Goal: Information Seeking & Learning: Learn about a topic

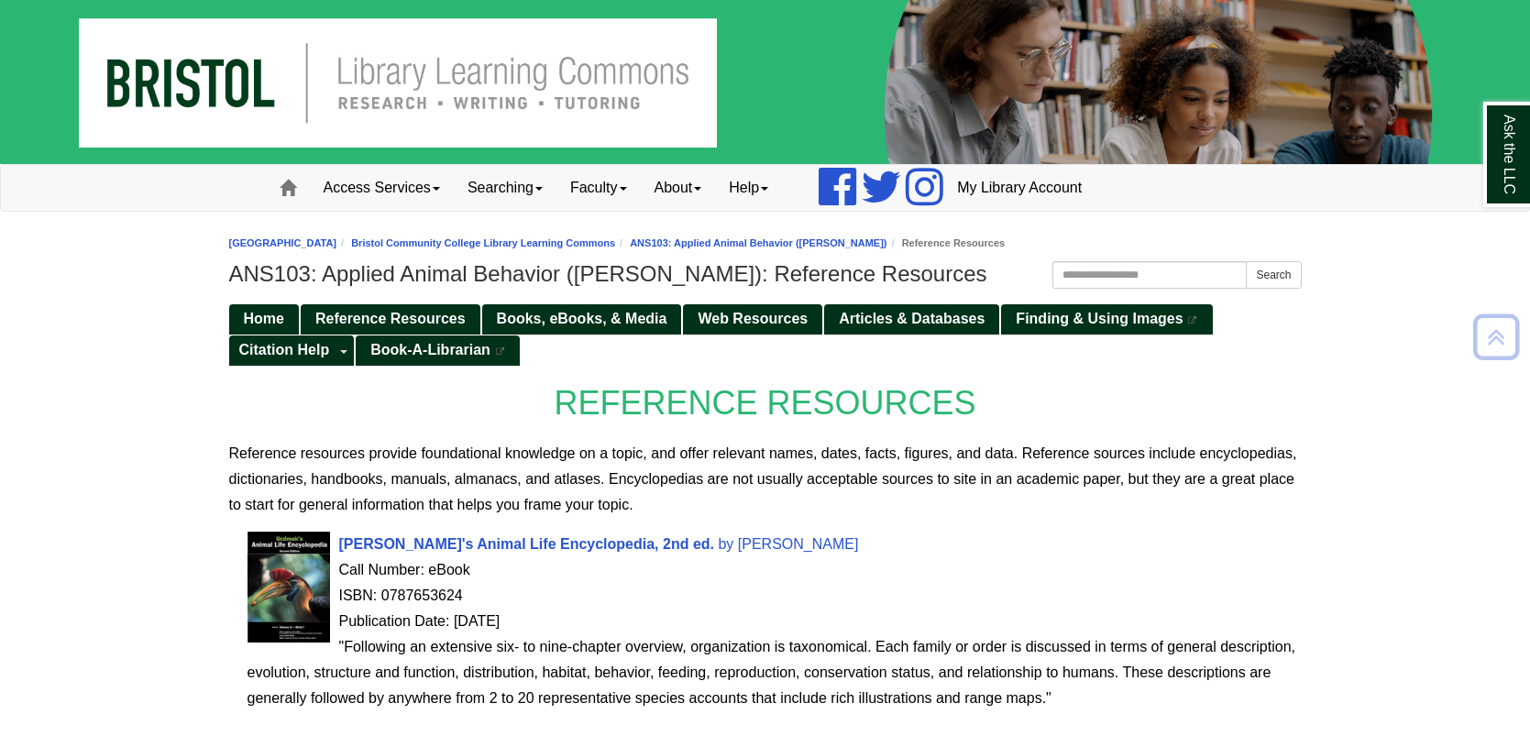
scroll to position [731, 0]
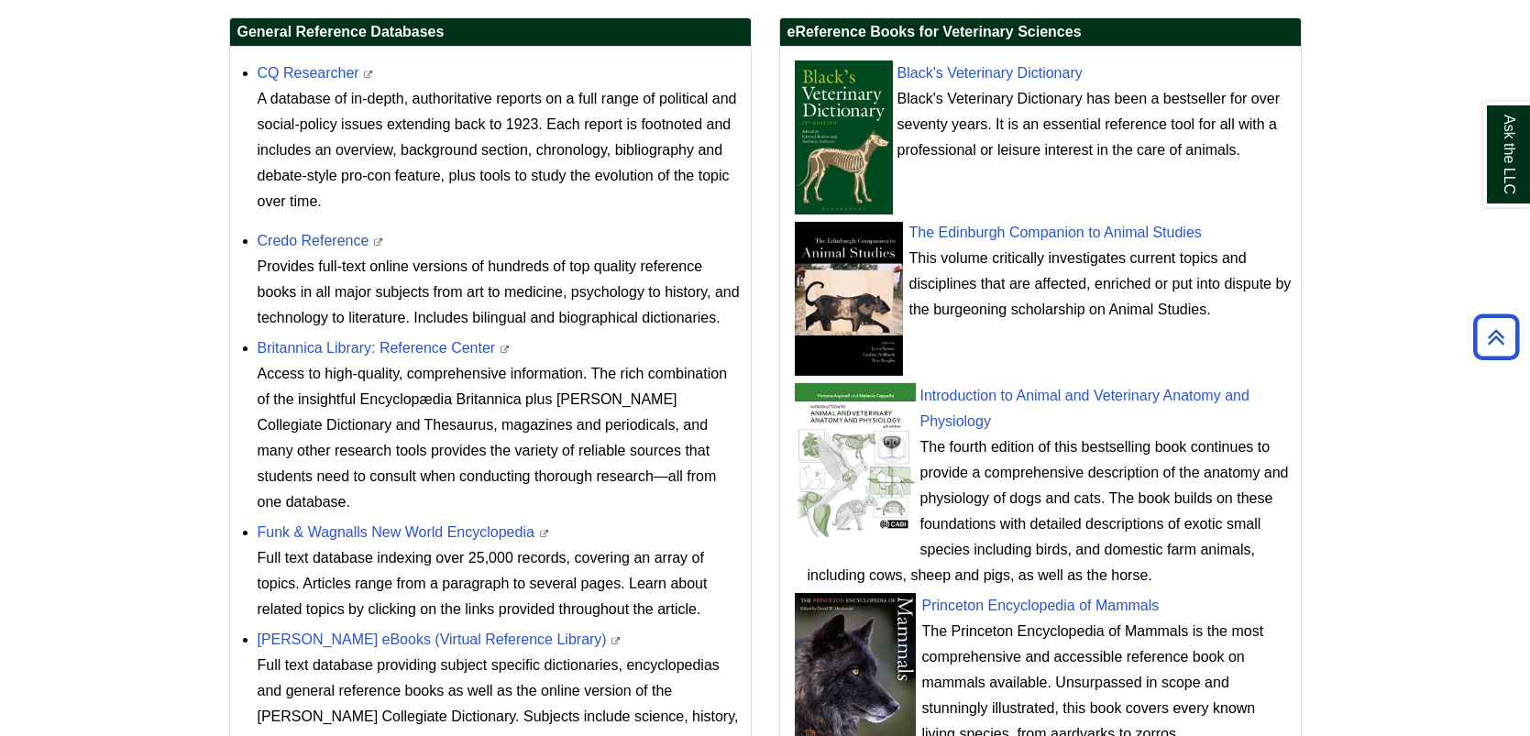
click at [1217, 96] on div "Black's Veterinary Dictionary has been a bestseller for over seventy years. It …" at bounding box center [1050, 124] width 484 height 77
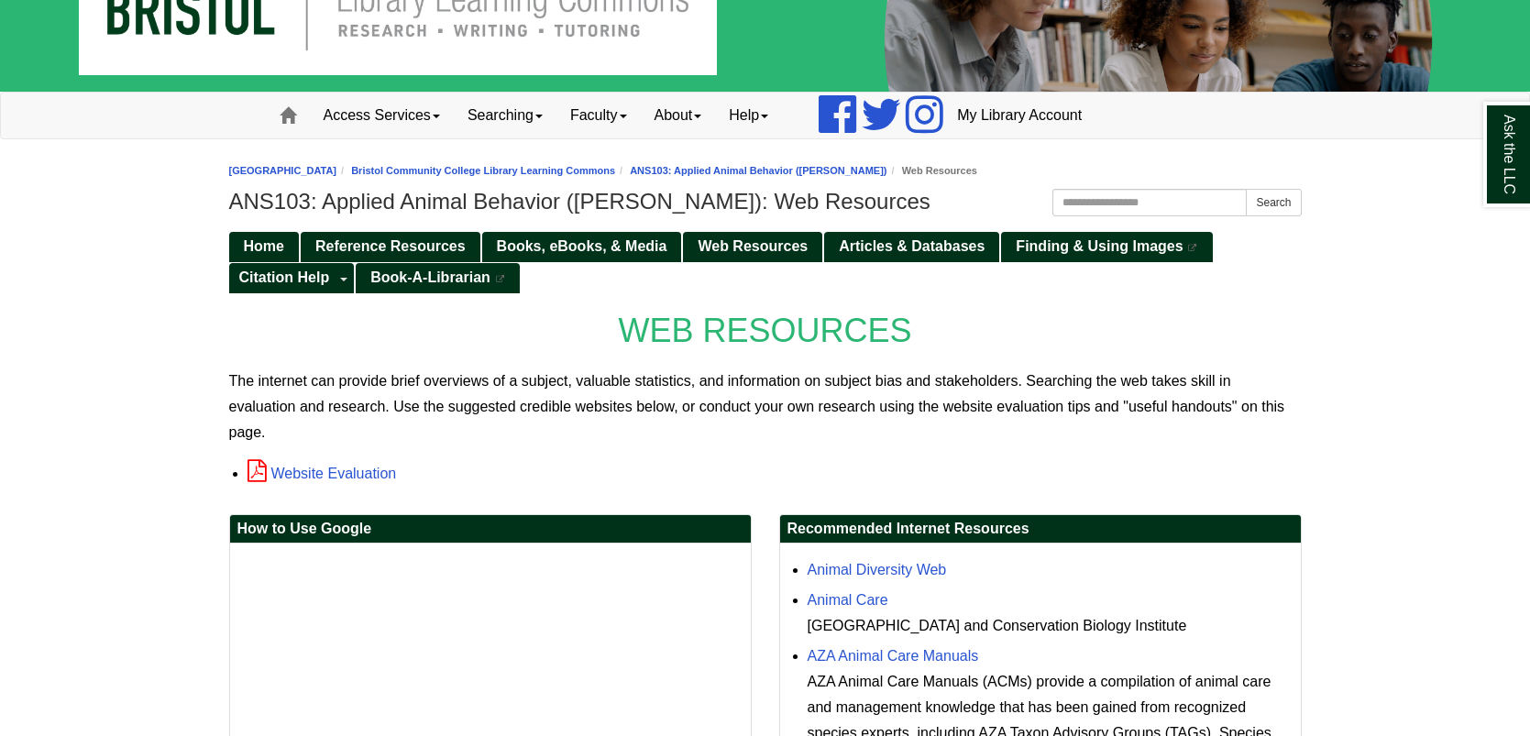
scroll to position [72, 0]
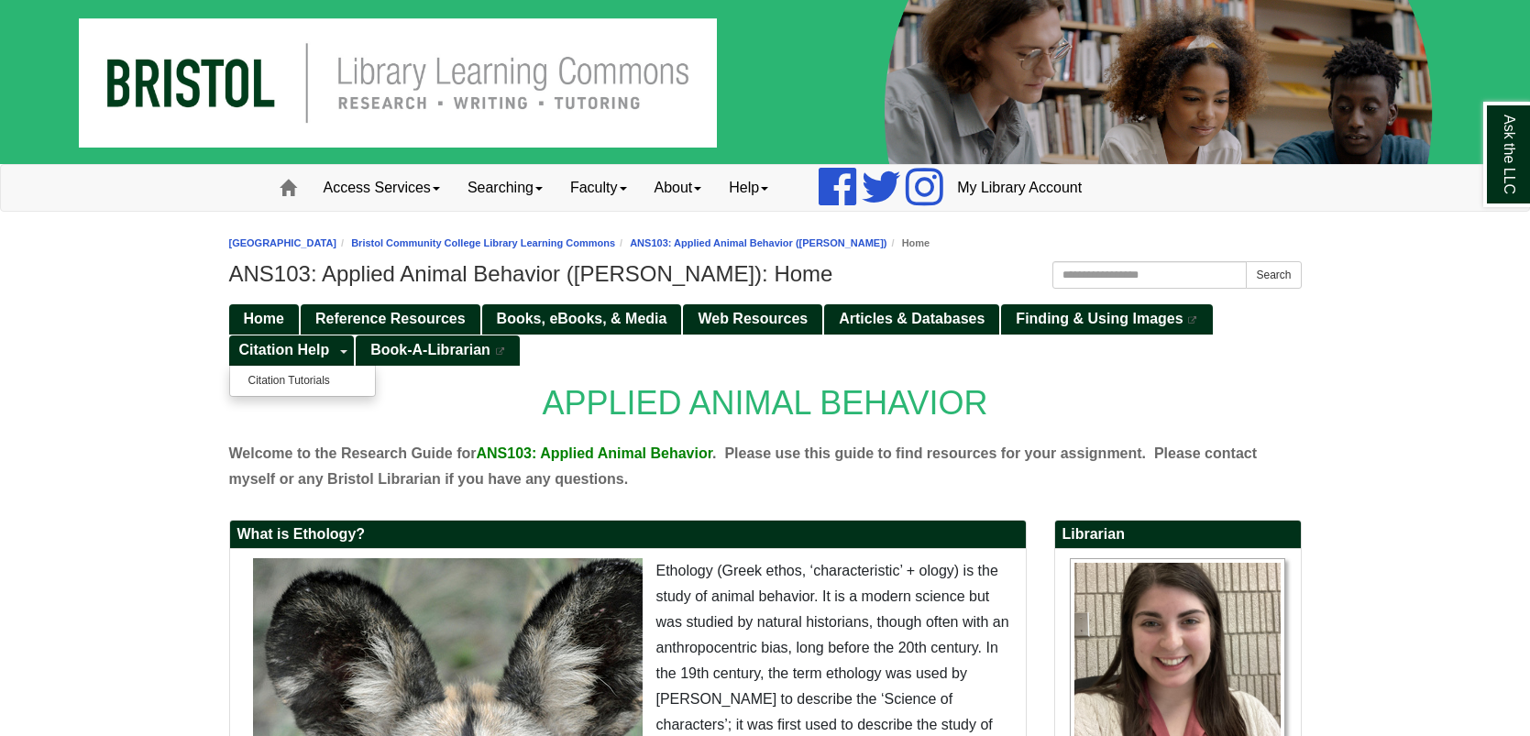
click at [325, 368] on ul "Citation Tutorials" at bounding box center [302, 381] width 147 height 32
click at [320, 383] on link "Citation Tutorials" at bounding box center [302, 380] width 145 height 21
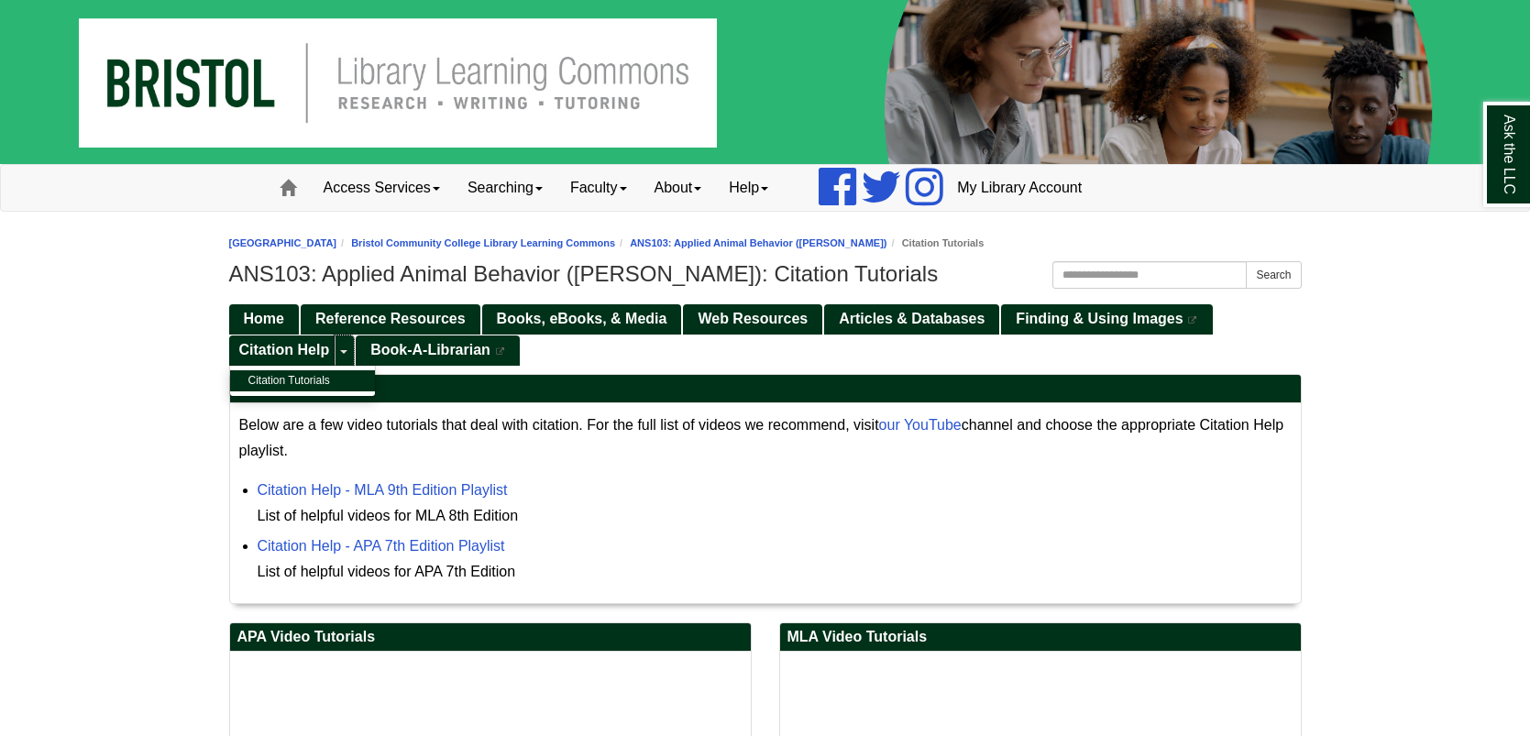
click at [336, 351] on link "Toggle Dropdown" at bounding box center [344, 351] width 19 height 30
